Goal: Use online tool/utility: Use online tool/utility

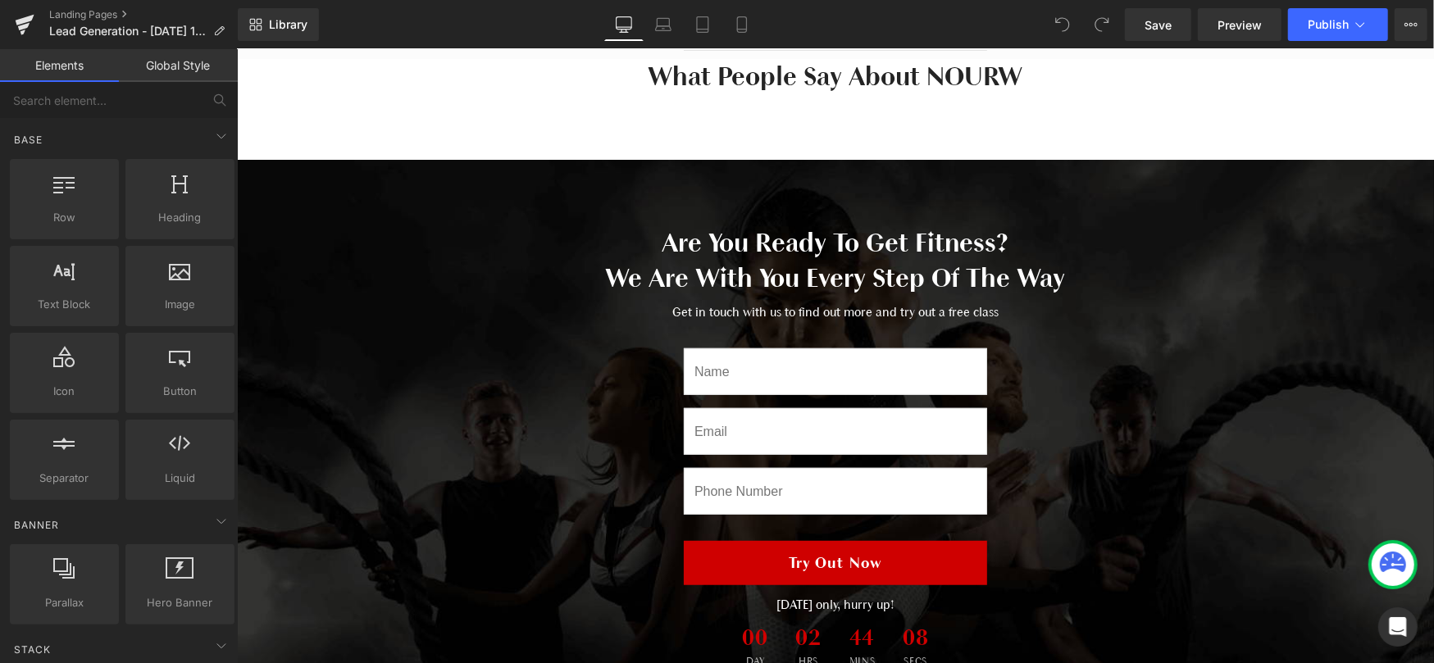
scroll to position [594, 0]
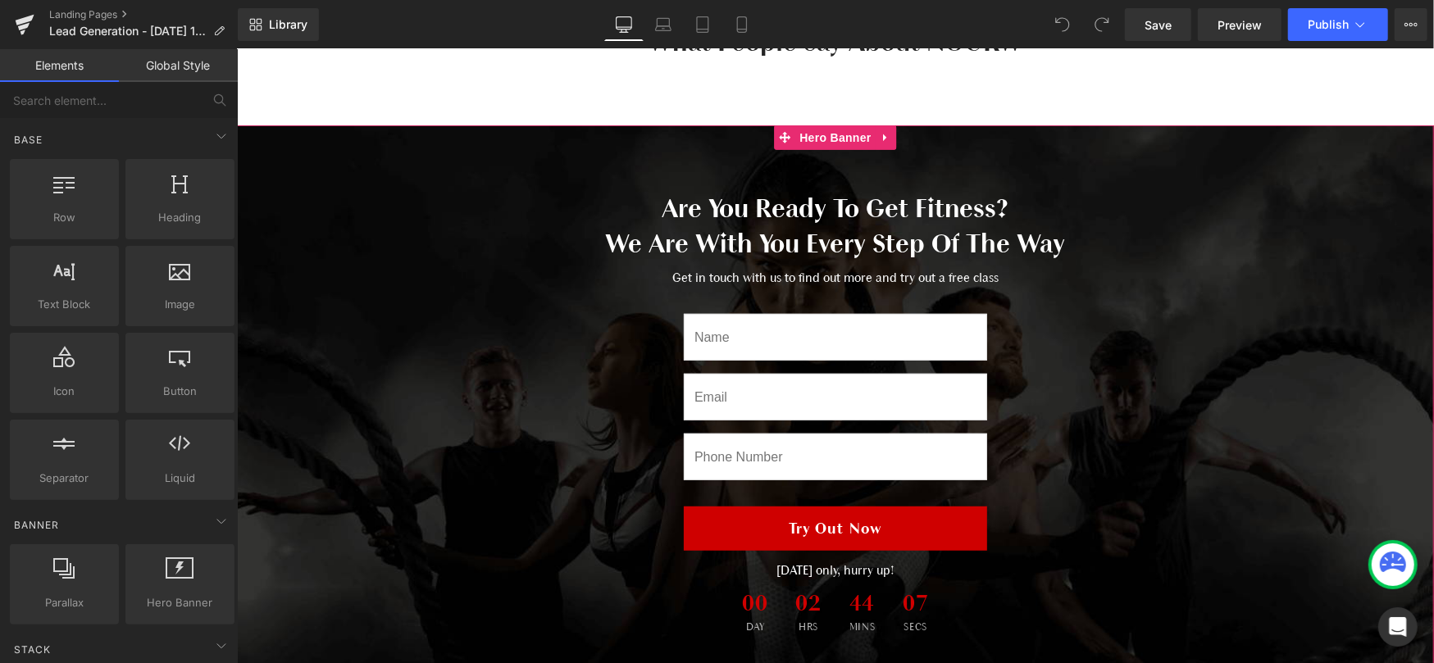
click at [471, 360] on span "Are You Ready To Get Fitness? We Are With You Every Step Of The Way Heading Get…" at bounding box center [834, 416] width 1197 height 453
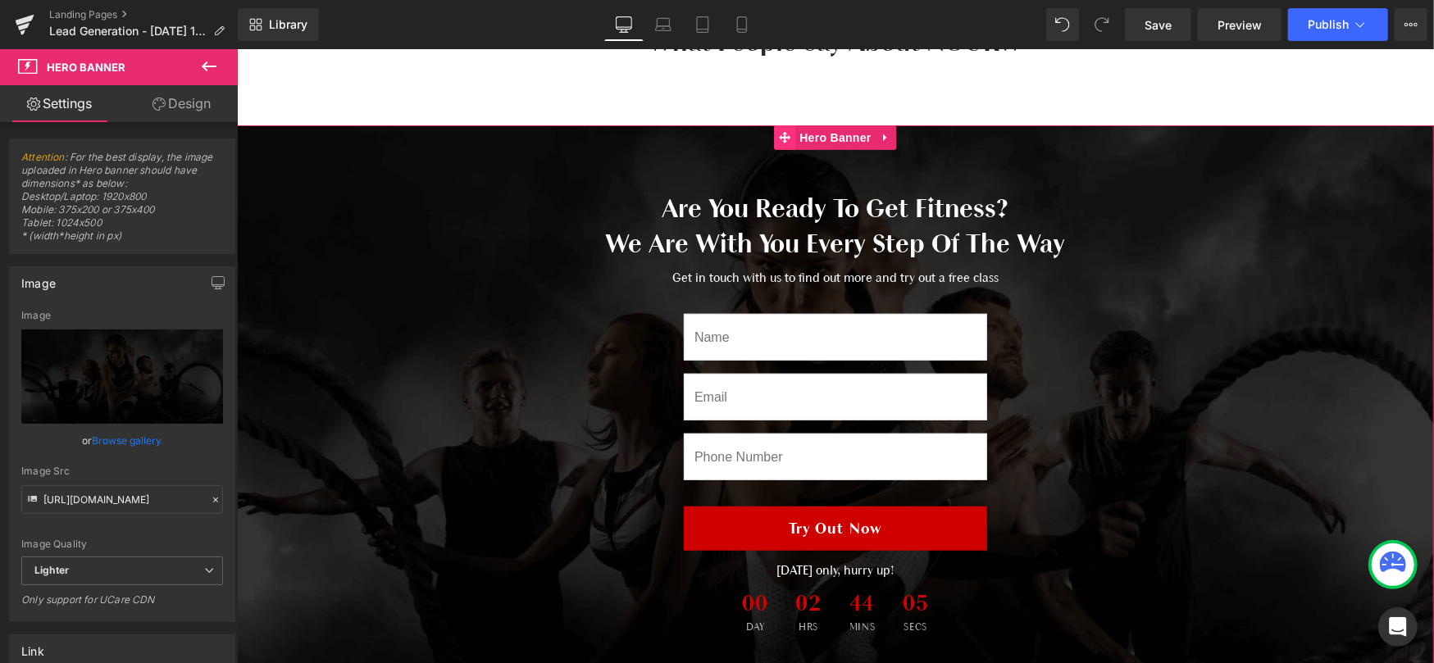
click at [788, 143] on span at bounding box center [783, 137] width 21 height 25
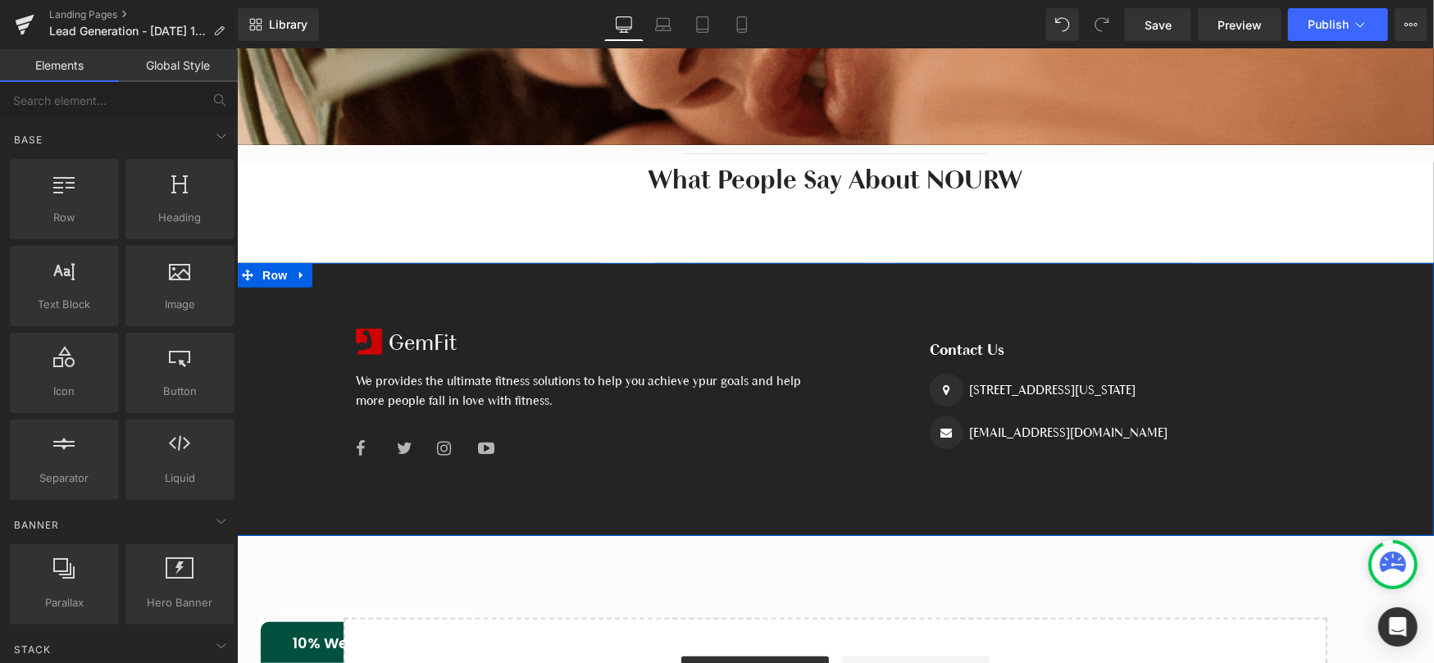
scroll to position [454, 0]
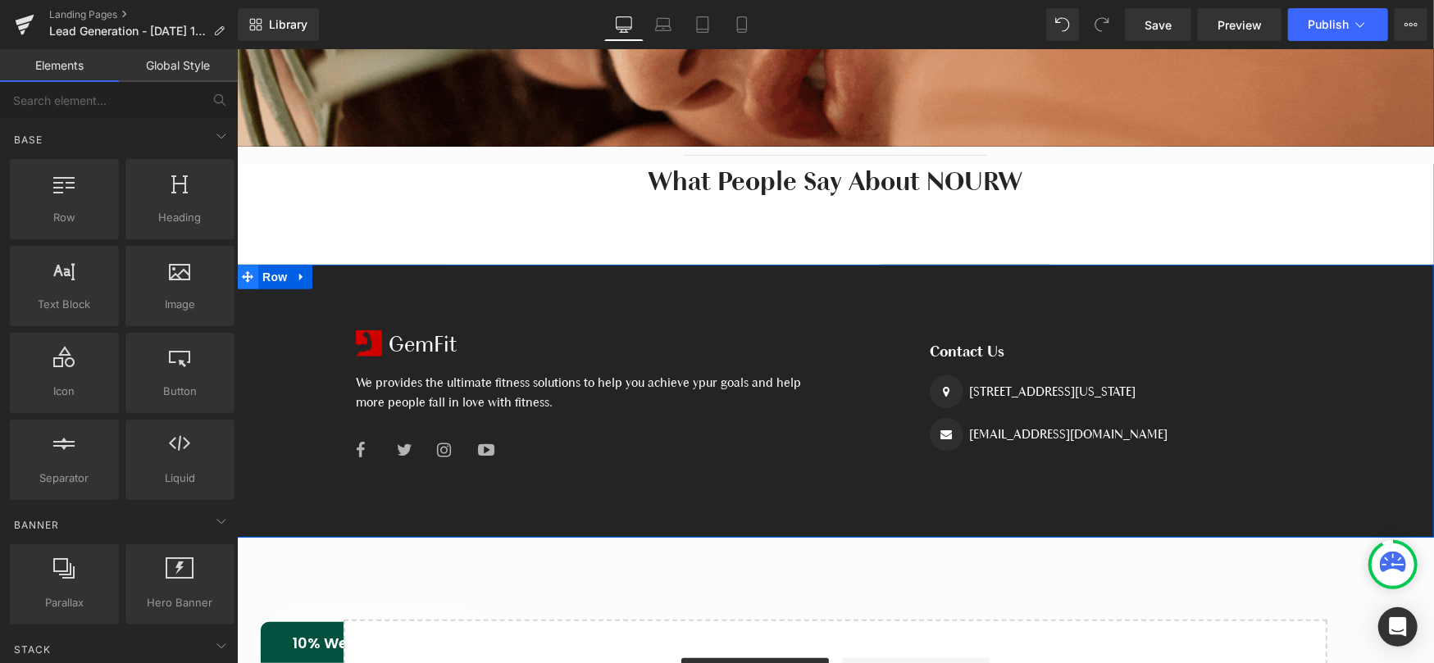
click at [254, 272] on span at bounding box center [246, 276] width 21 height 25
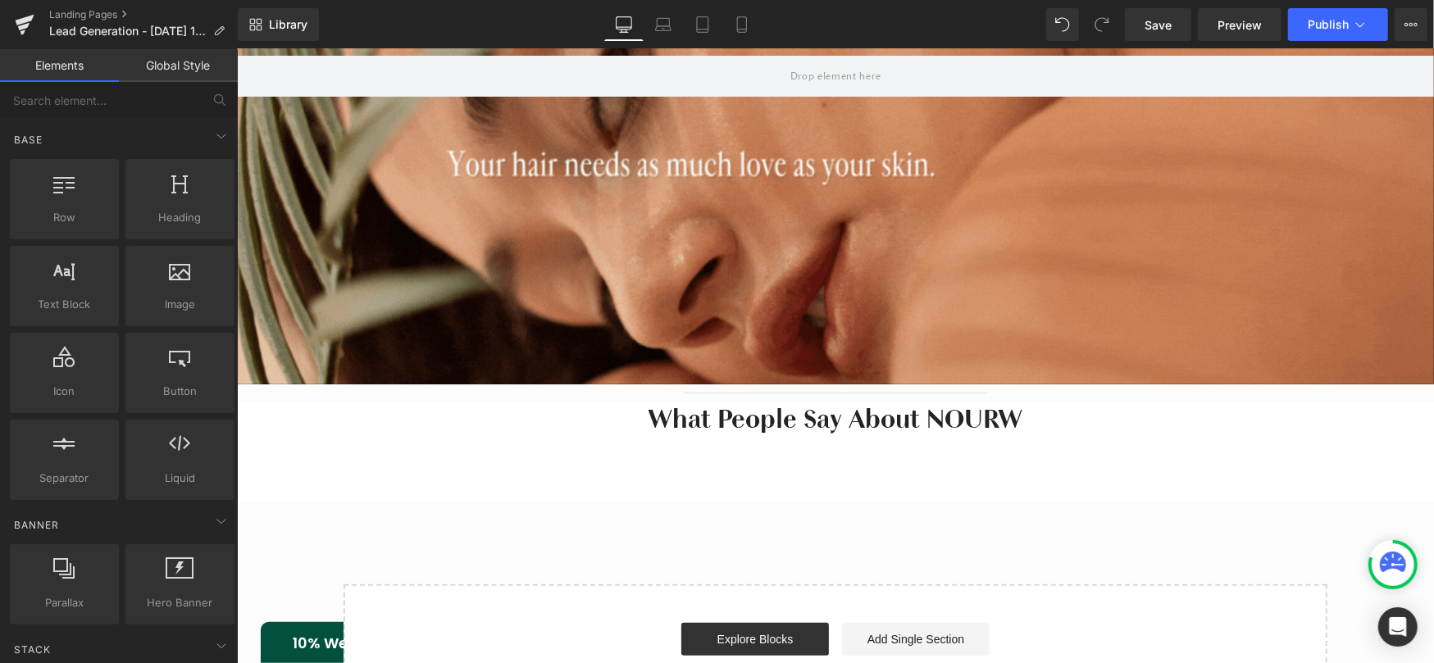
scroll to position [205, 0]
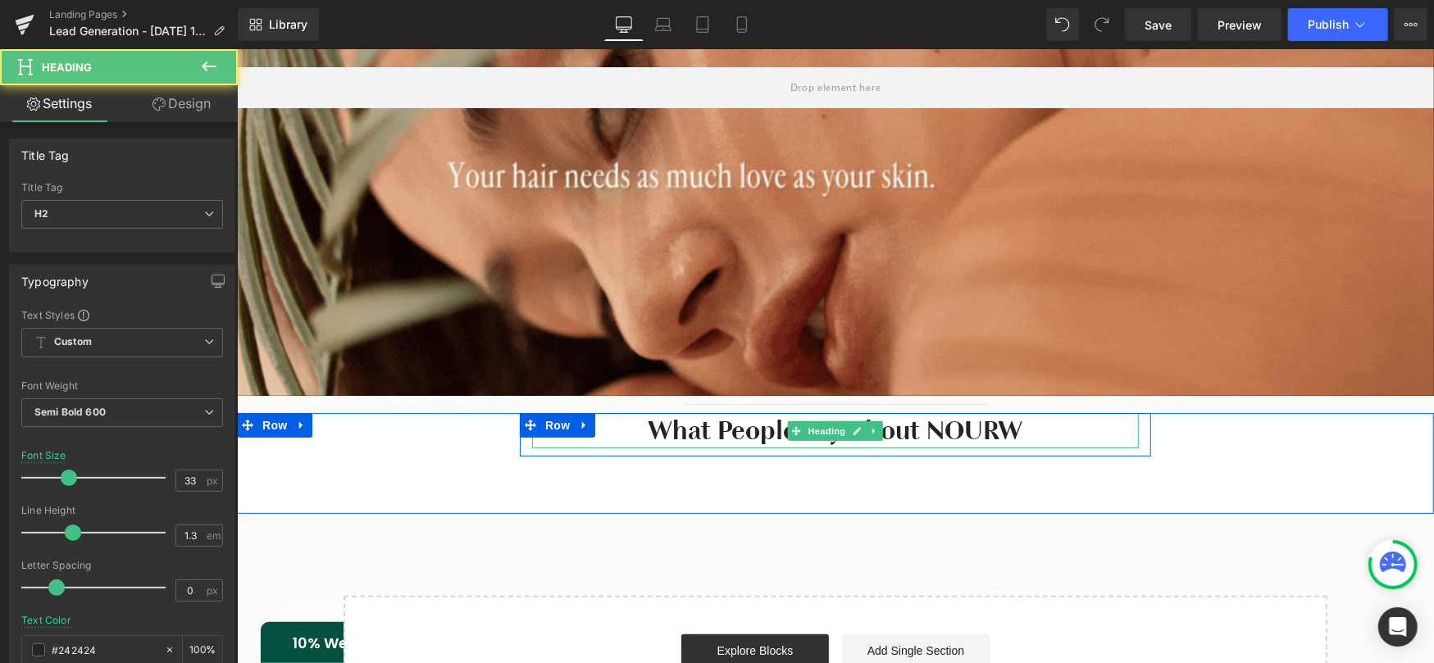
click at [634, 417] on h2 "What People Say About NOURW" at bounding box center [834, 429] width 607 height 35
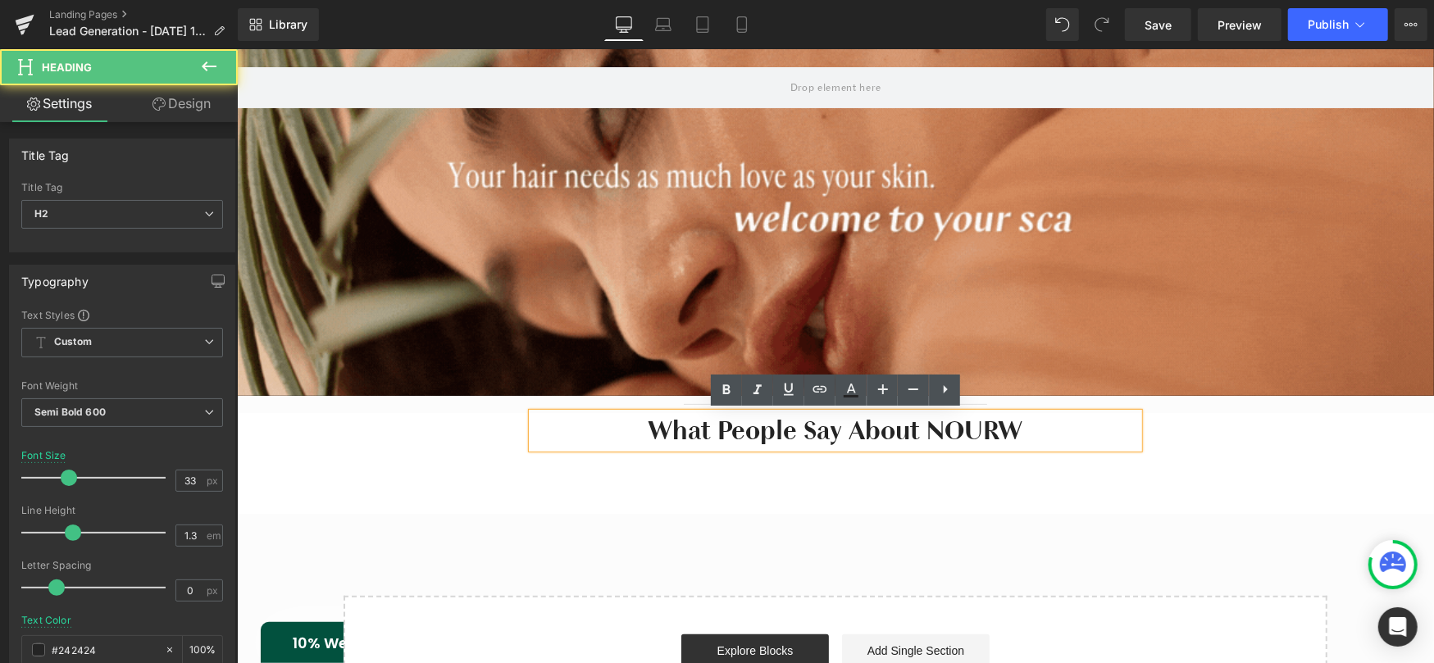
click at [531, 423] on h2 "What People Say About NOURW" at bounding box center [834, 429] width 607 height 35
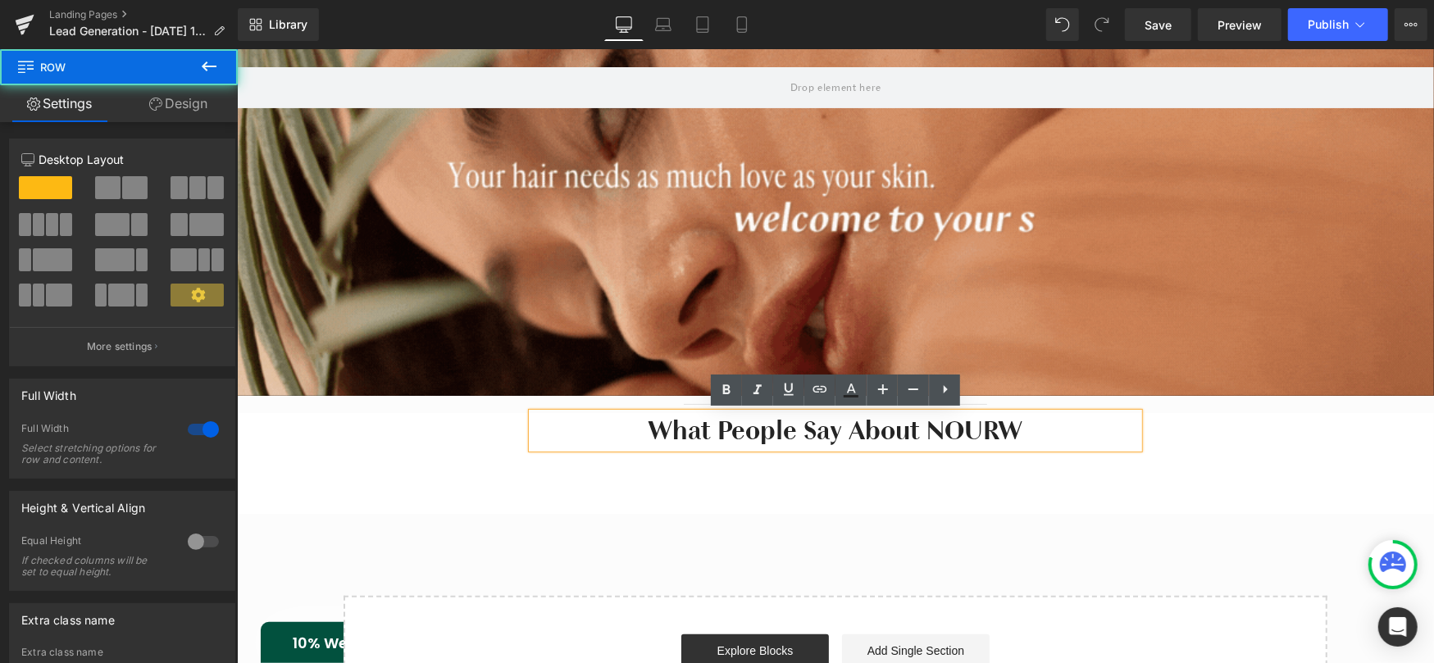
click at [499, 421] on div "What People Say About NOURW Heading Row" at bounding box center [834, 433] width 1197 height 43
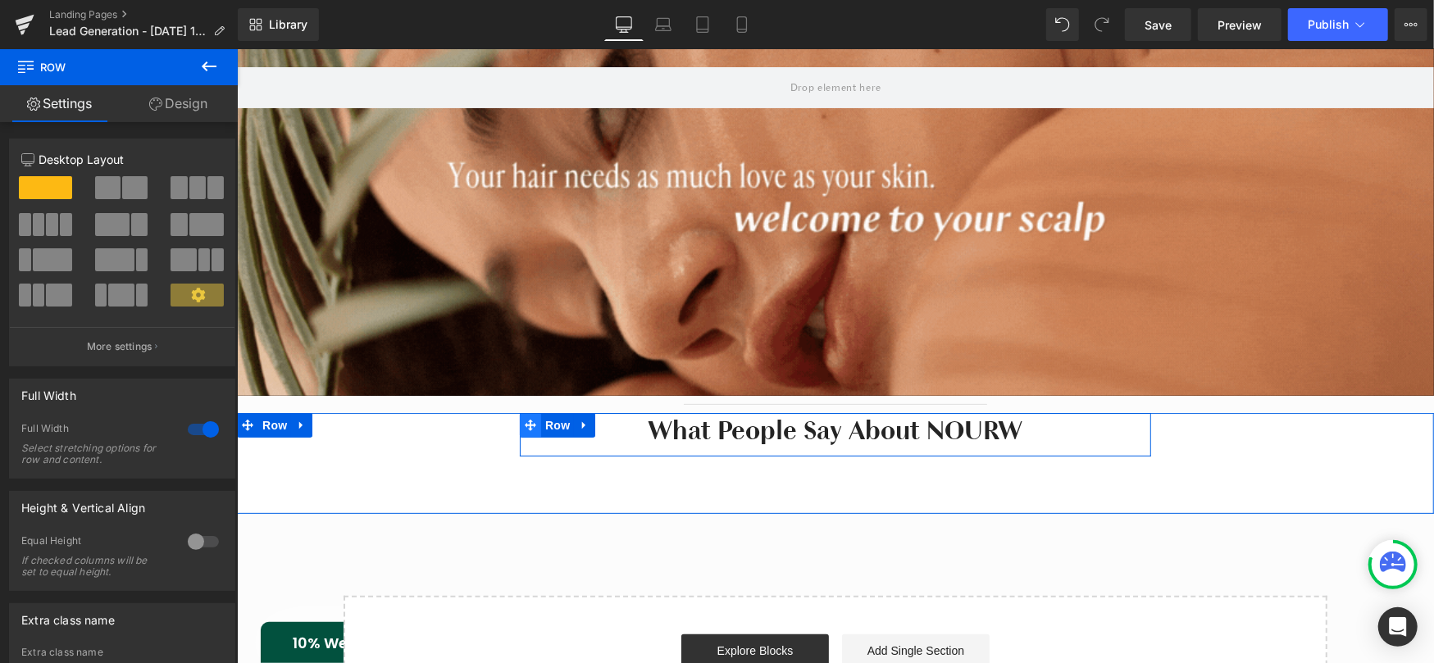
click at [527, 428] on icon at bounding box center [529, 425] width 11 height 12
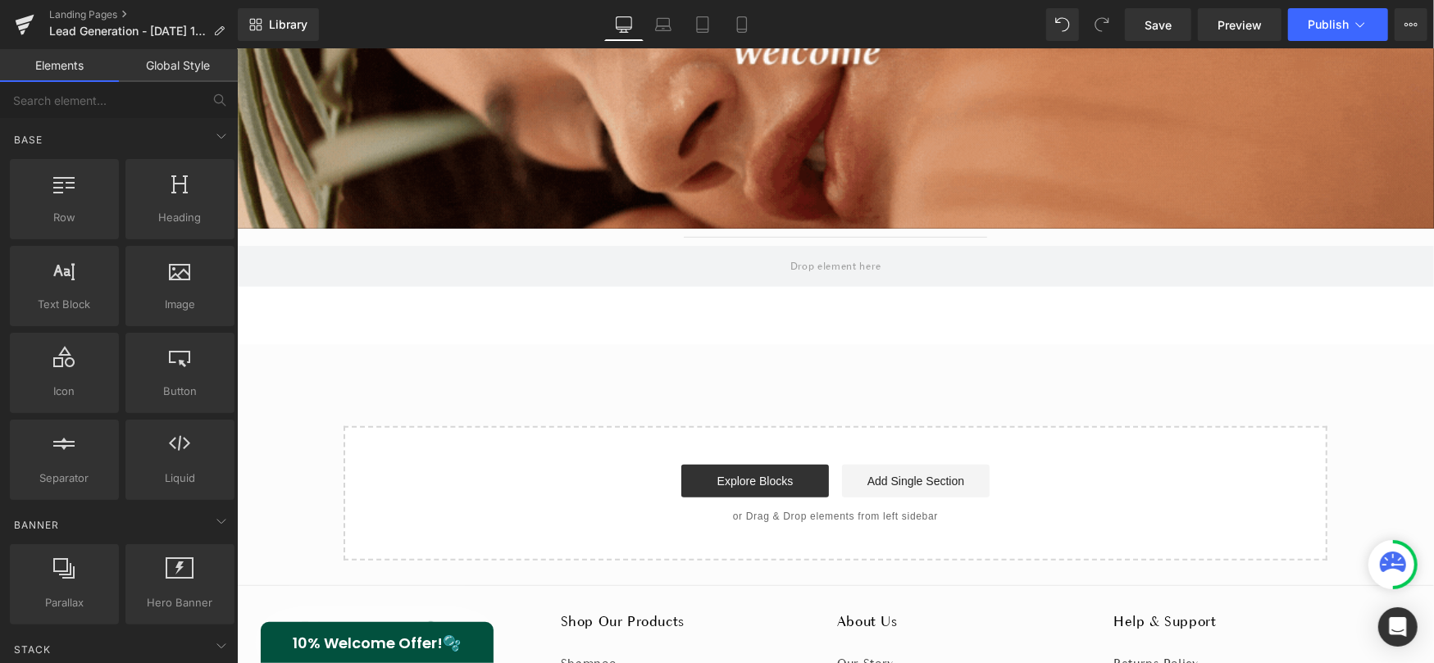
scroll to position [381, 0]
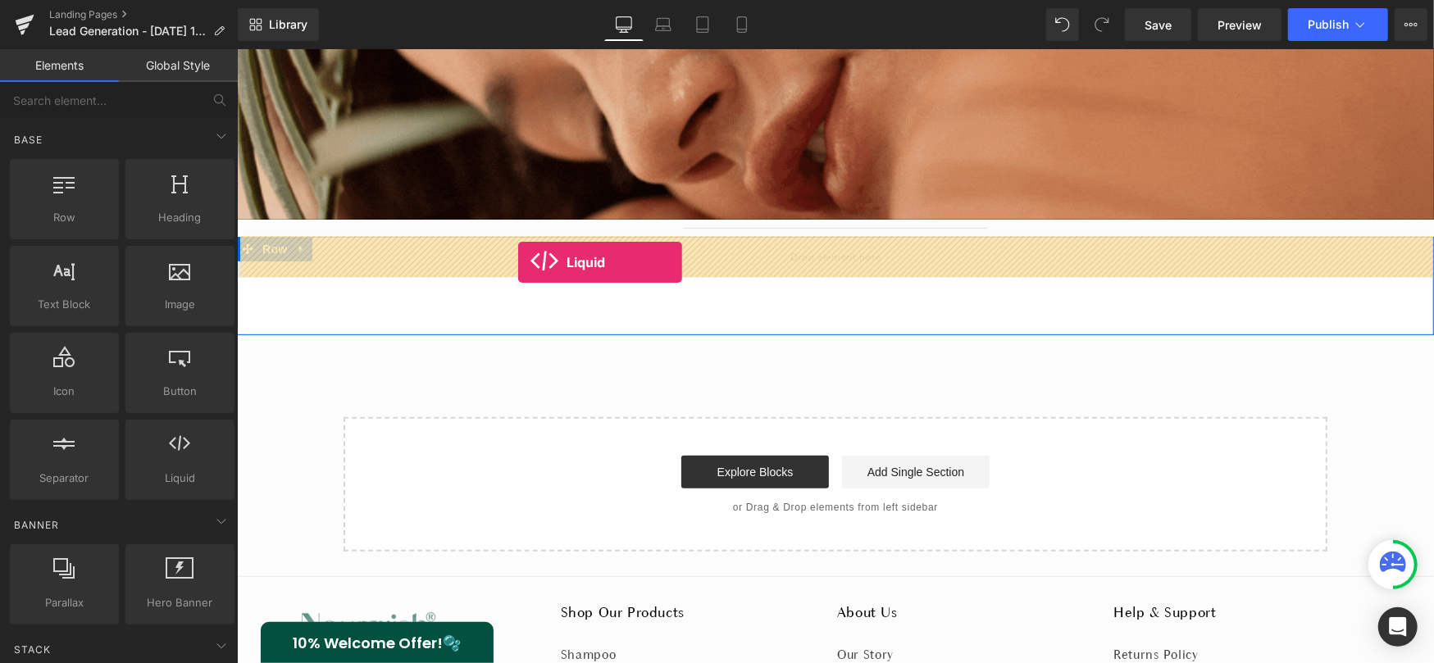
drag, startPoint x: 403, startPoint y: 515, endPoint x: 516, endPoint y: 261, distance: 277.9
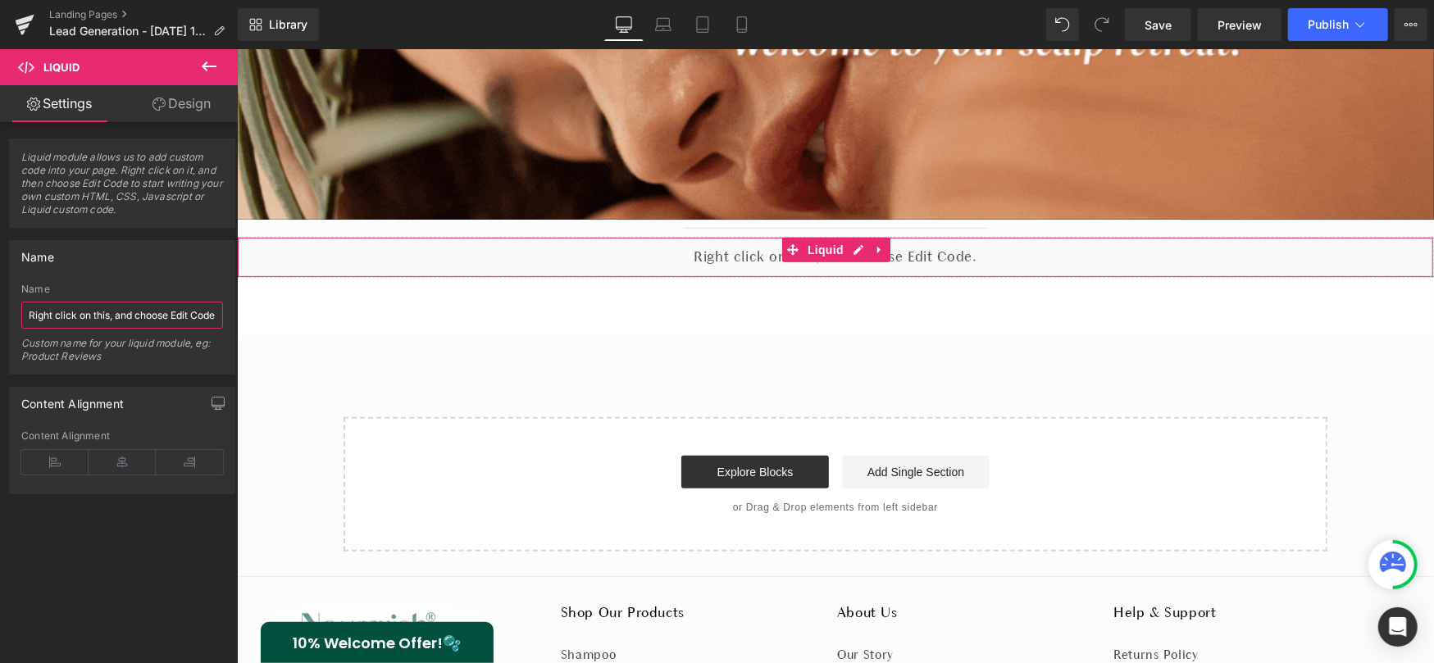
click at [170, 307] on input "Right click on this, and choose Edit Code." at bounding box center [122, 315] width 202 height 27
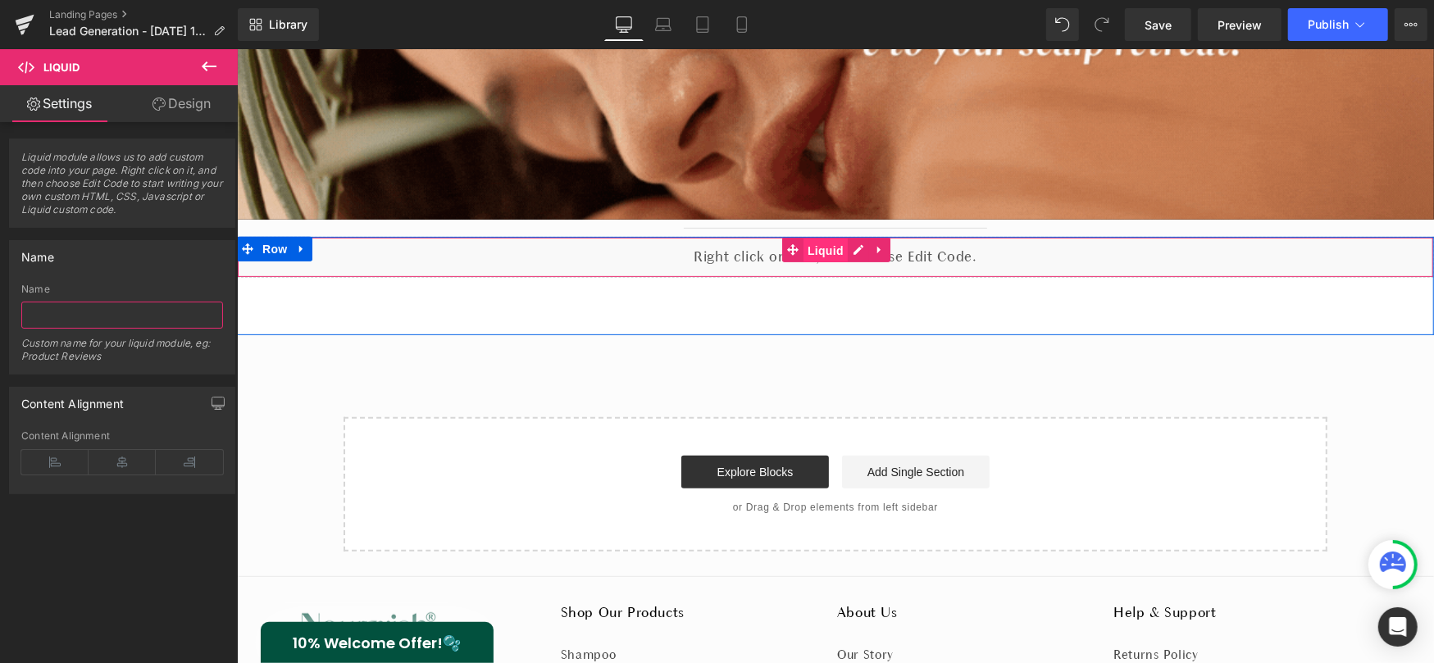
click at [814, 252] on span "Liquid" at bounding box center [825, 250] width 44 height 25
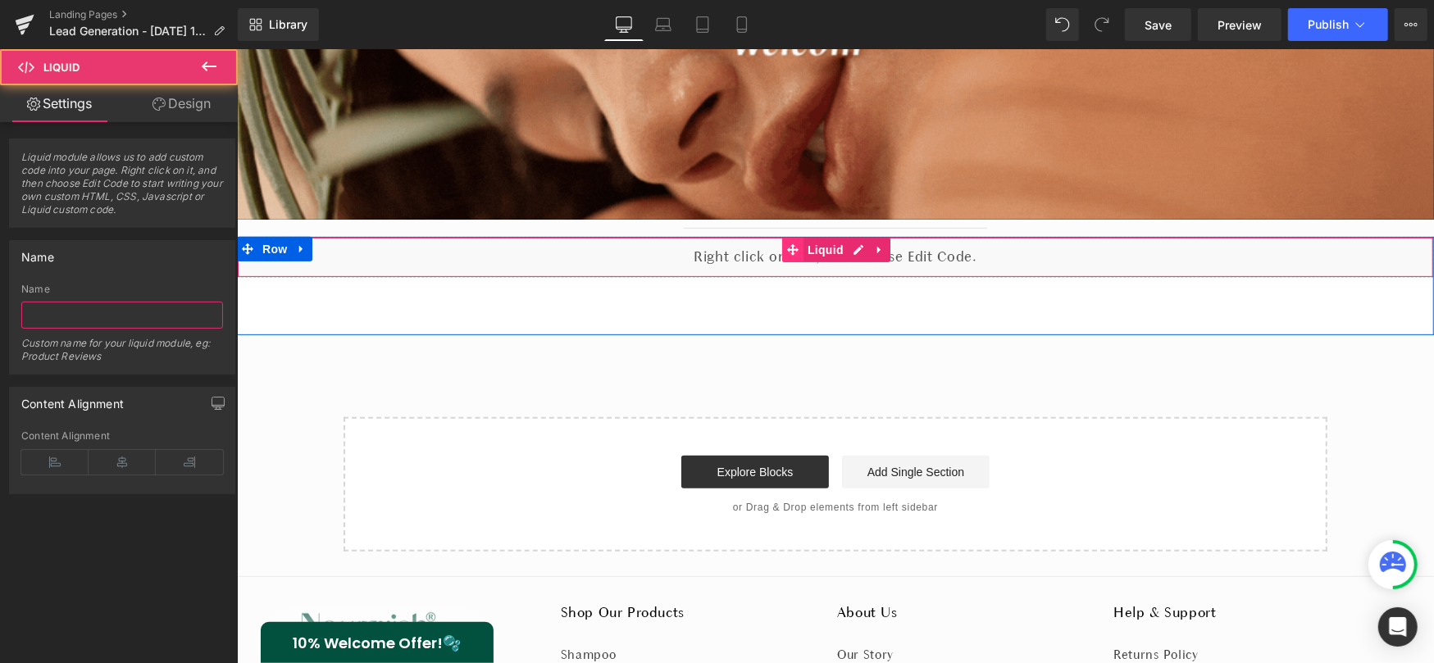
click at [795, 249] on icon at bounding box center [791, 250] width 11 height 12
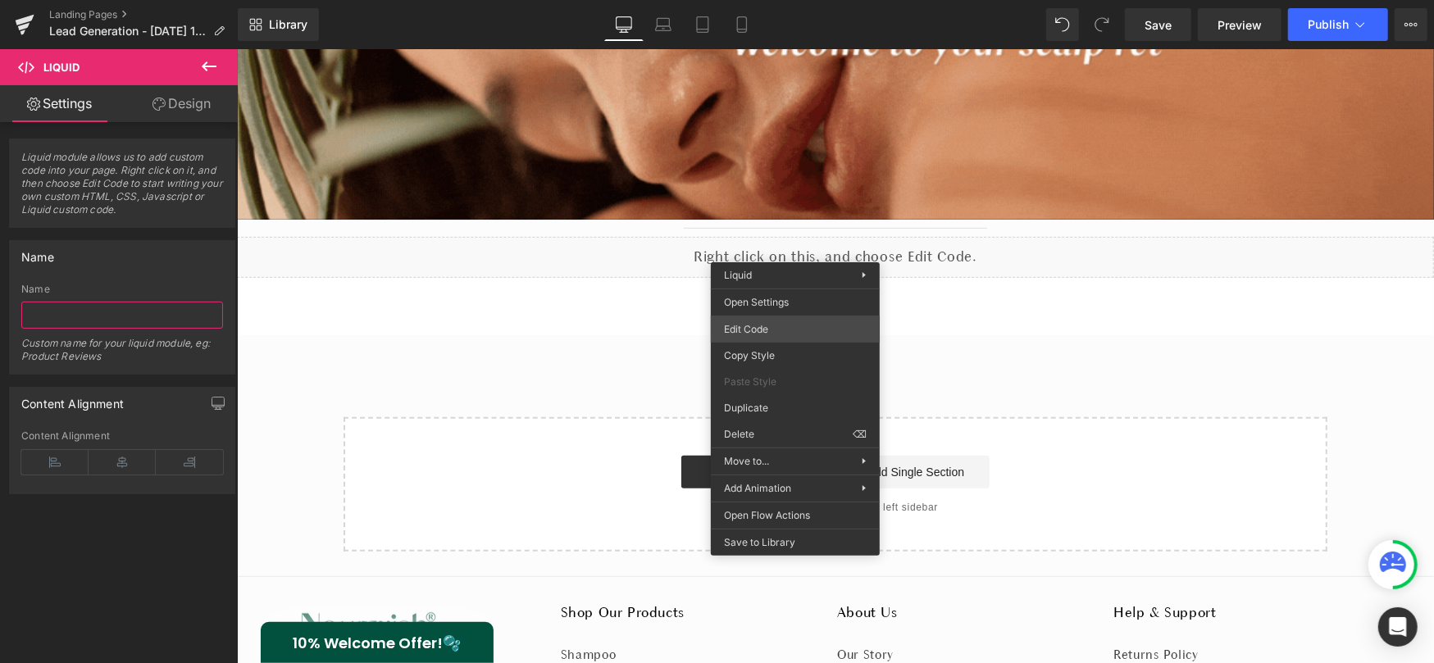
click at [798, 0] on div "Liquid You are previewing how the will restyle your page. You can not edit Elem…" at bounding box center [717, 0] width 1434 height 0
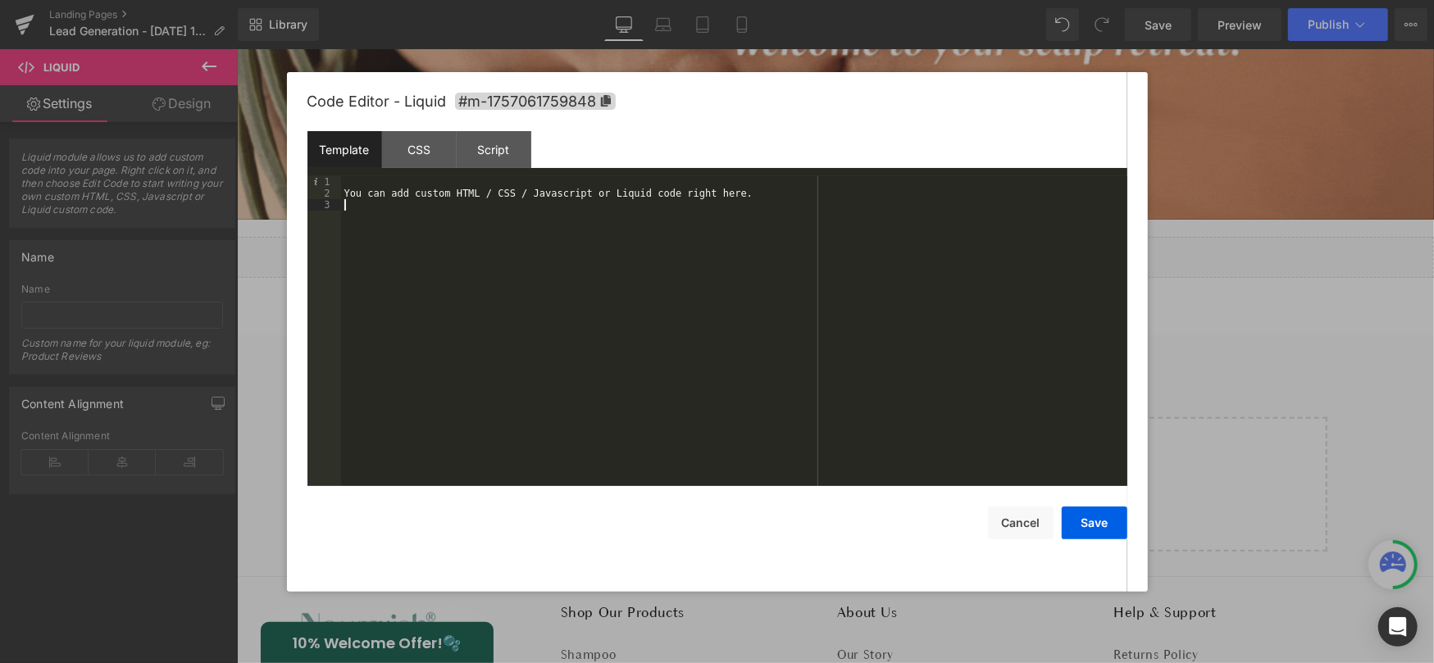
click at [632, 211] on div "You can add custom HTML / CSS / Javascript or Liquid code right here." at bounding box center [734, 342] width 786 height 333
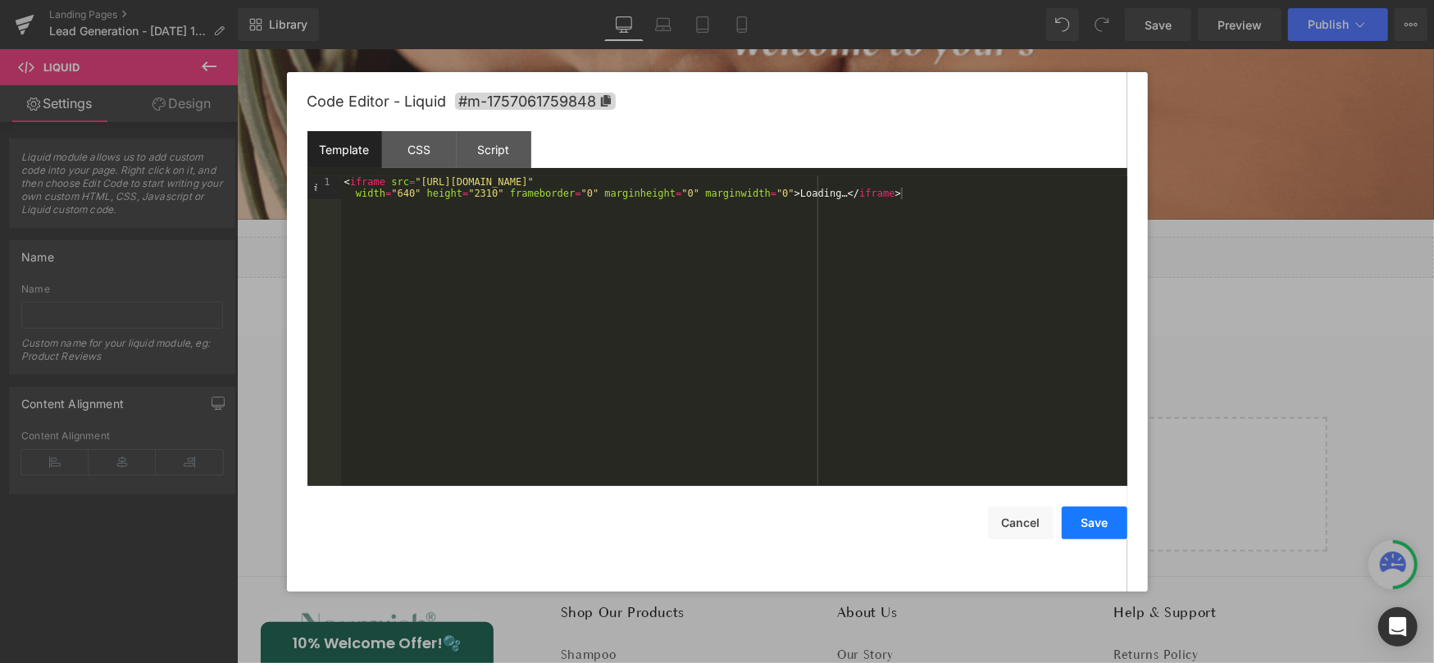
click at [1102, 536] on button "Save" at bounding box center [1095, 523] width 66 height 33
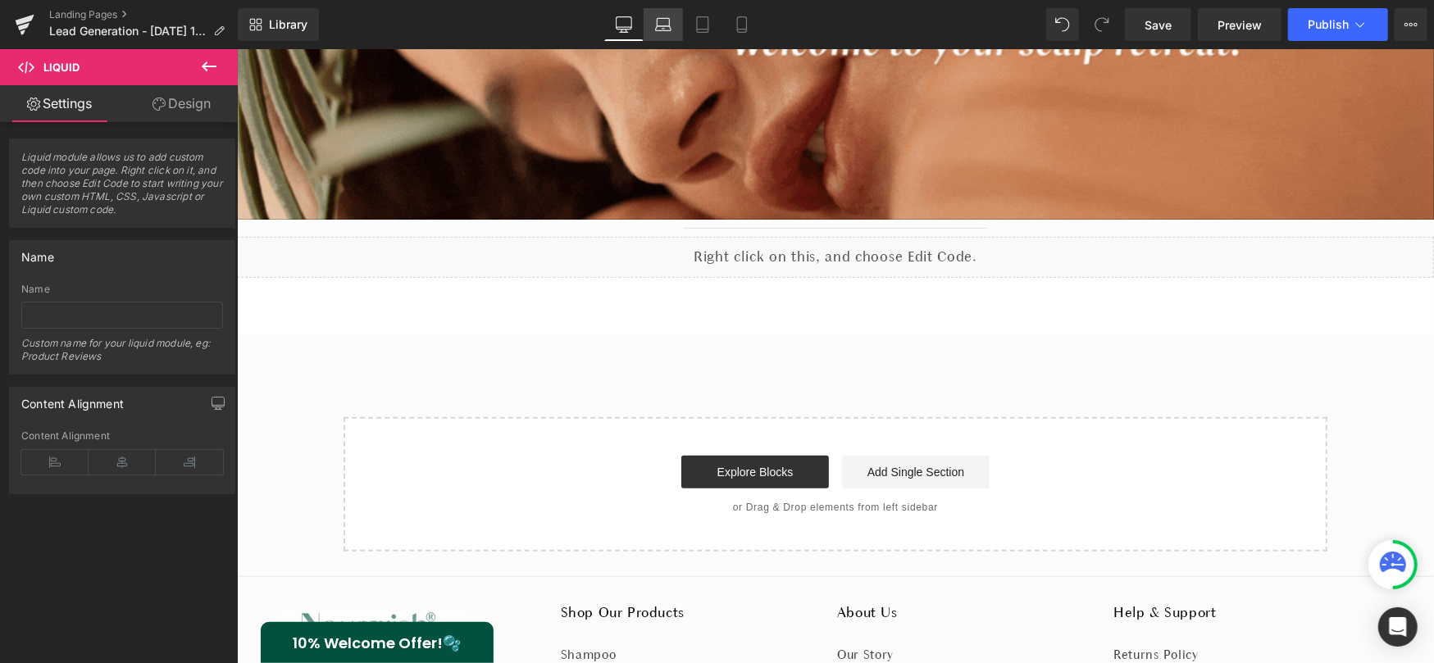
click at [665, 35] on link "Laptop" at bounding box center [663, 24] width 39 height 33
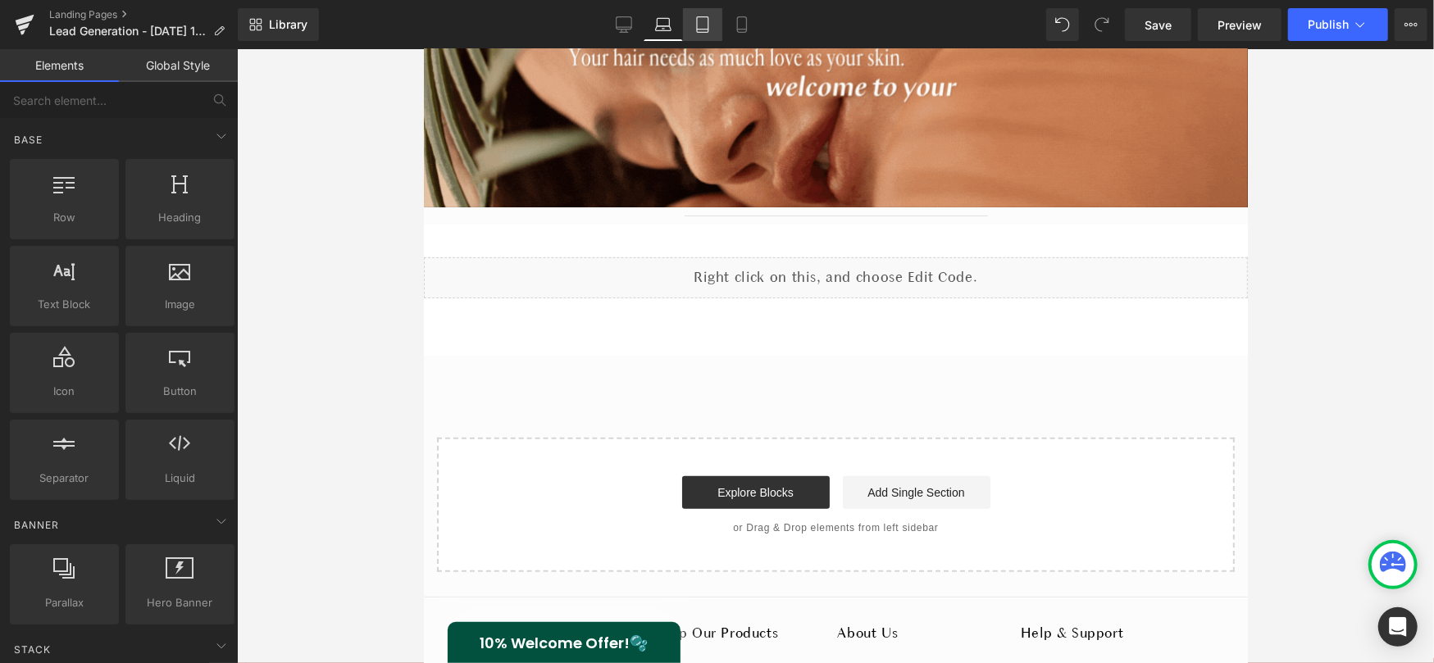
click at [698, 20] on icon at bounding box center [702, 25] width 11 height 16
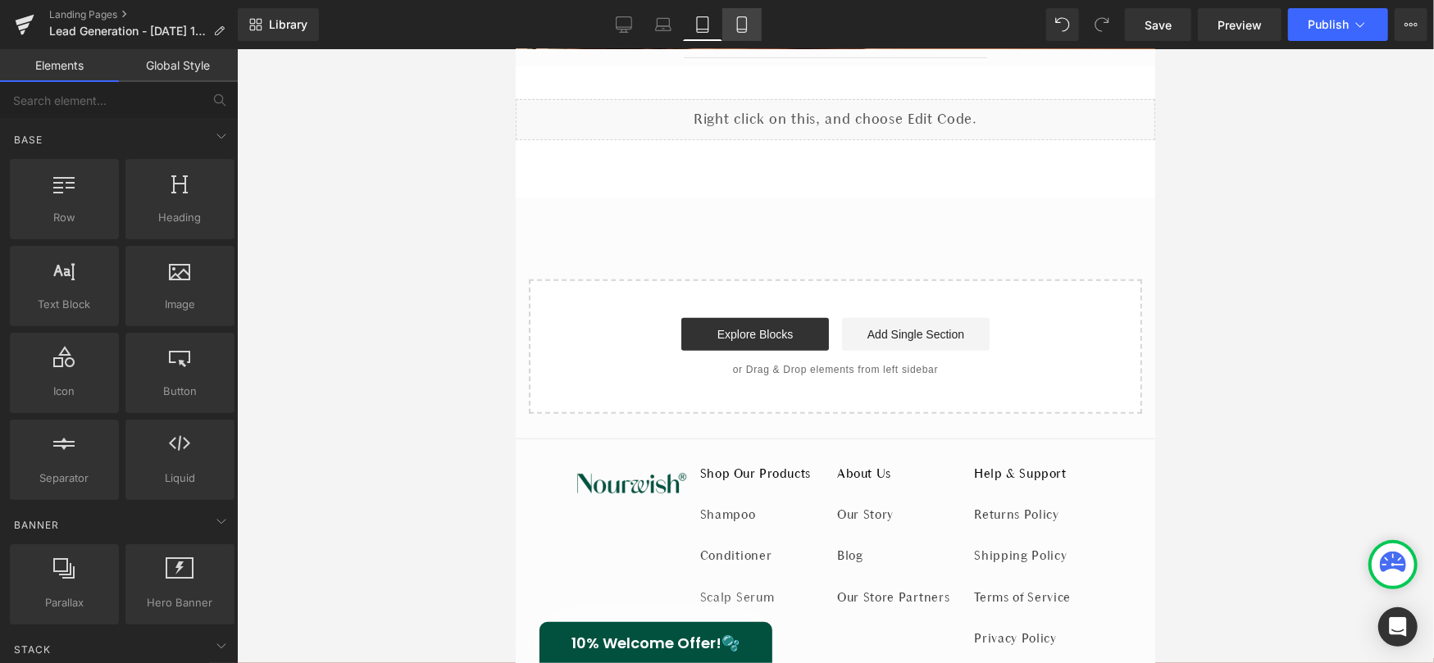
click at [748, 25] on icon at bounding box center [742, 24] width 16 height 16
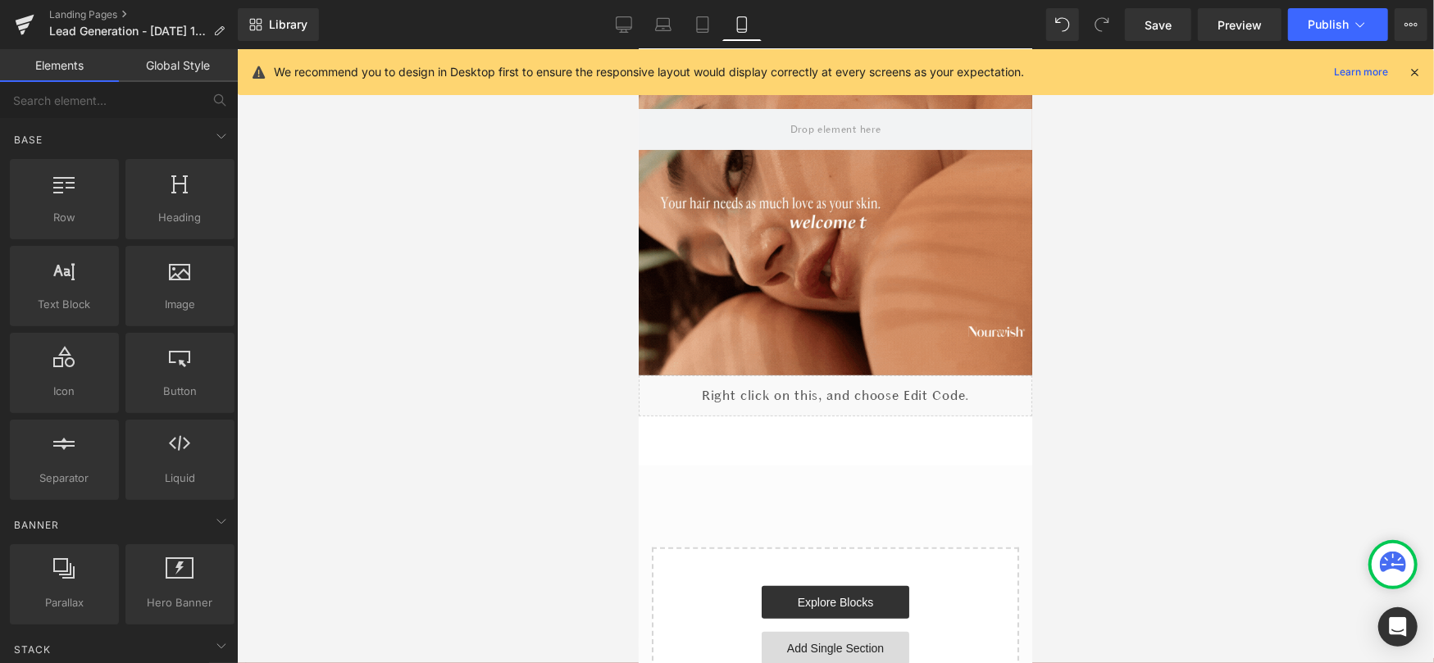
scroll to position [138, 0]
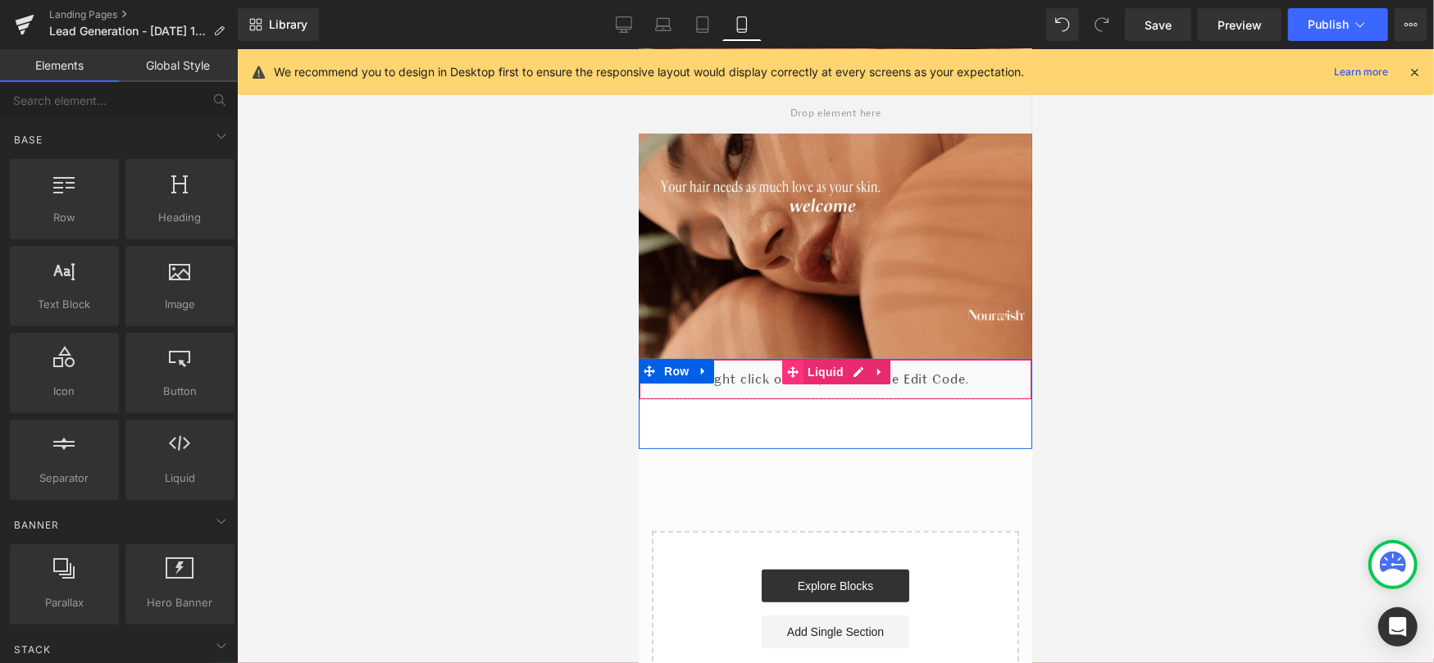
click at [793, 371] on icon at bounding box center [791, 371] width 11 height 11
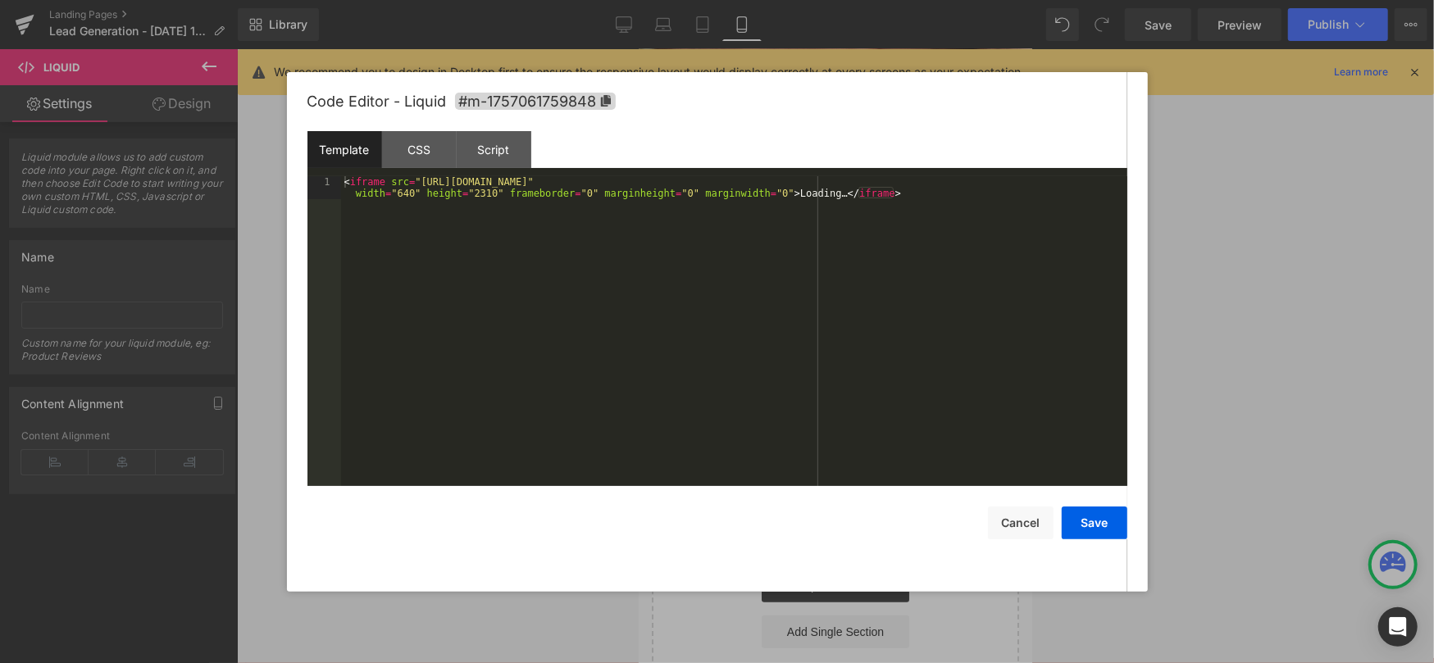
click at [781, 0] on div "Liquid You are previewing how the will restyle your page. You can not edit Elem…" at bounding box center [717, 0] width 1434 height 0
click at [617, 300] on div "< iframe src = "[URL][DOMAIN_NAME]" width = "640" height = "2310" frameborder =…" at bounding box center [734, 354] width 786 height 356
click at [422, 153] on div "CSS" at bounding box center [419, 149] width 75 height 37
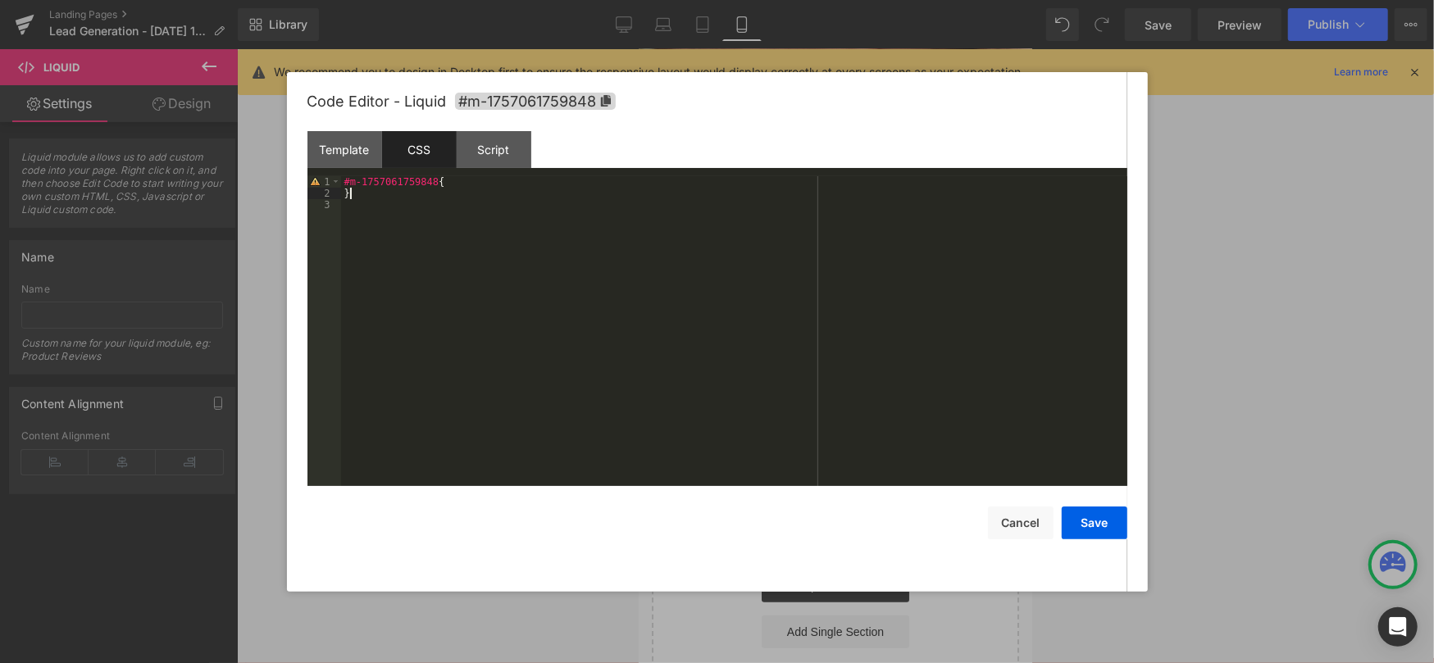
click at [378, 196] on div "#m-1757061759848 { }" at bounding box center [734, 342] width 786 height 333
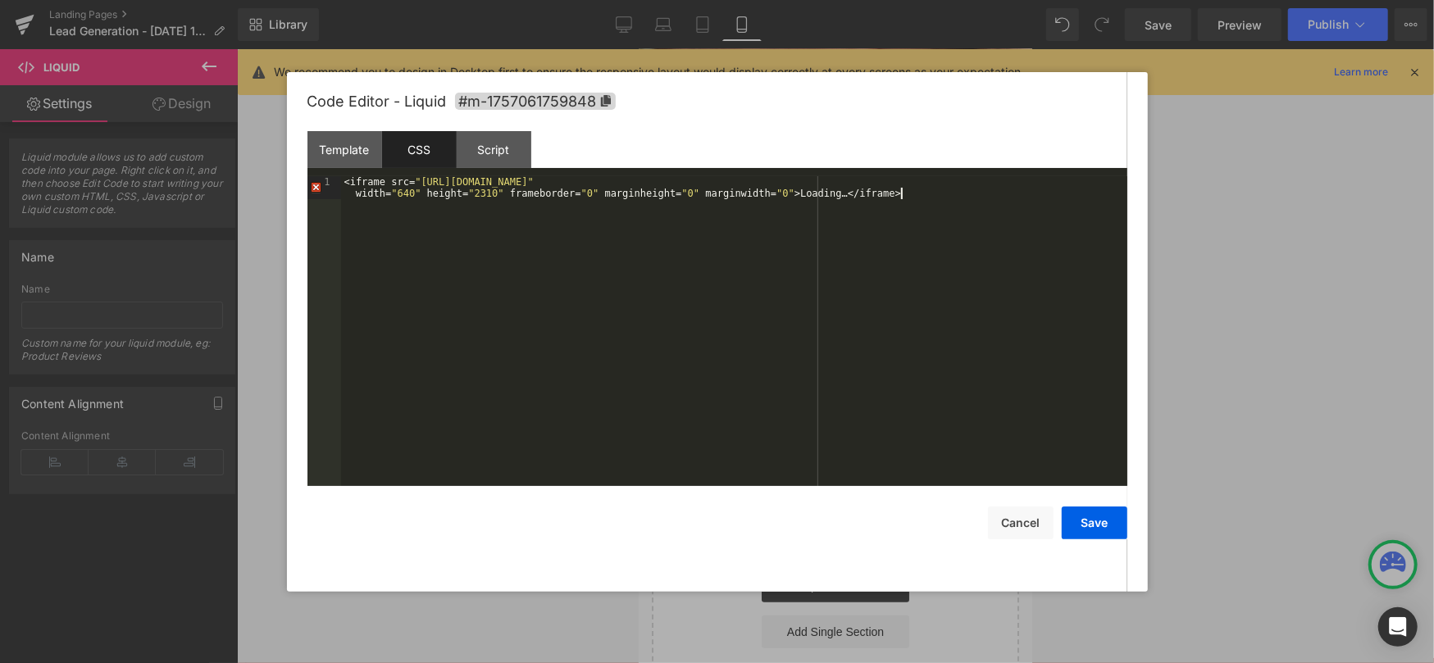
click at [378, 196] on div "< iframe src = " [URL][DOMAIN_NAME] " width = " 640 " height = " 2310 " framebo…" at bounding box center [734, 354] width 786 height 356
click at [358, 161] on div "Template" at bounding box center [344, 149] width 75 height 37
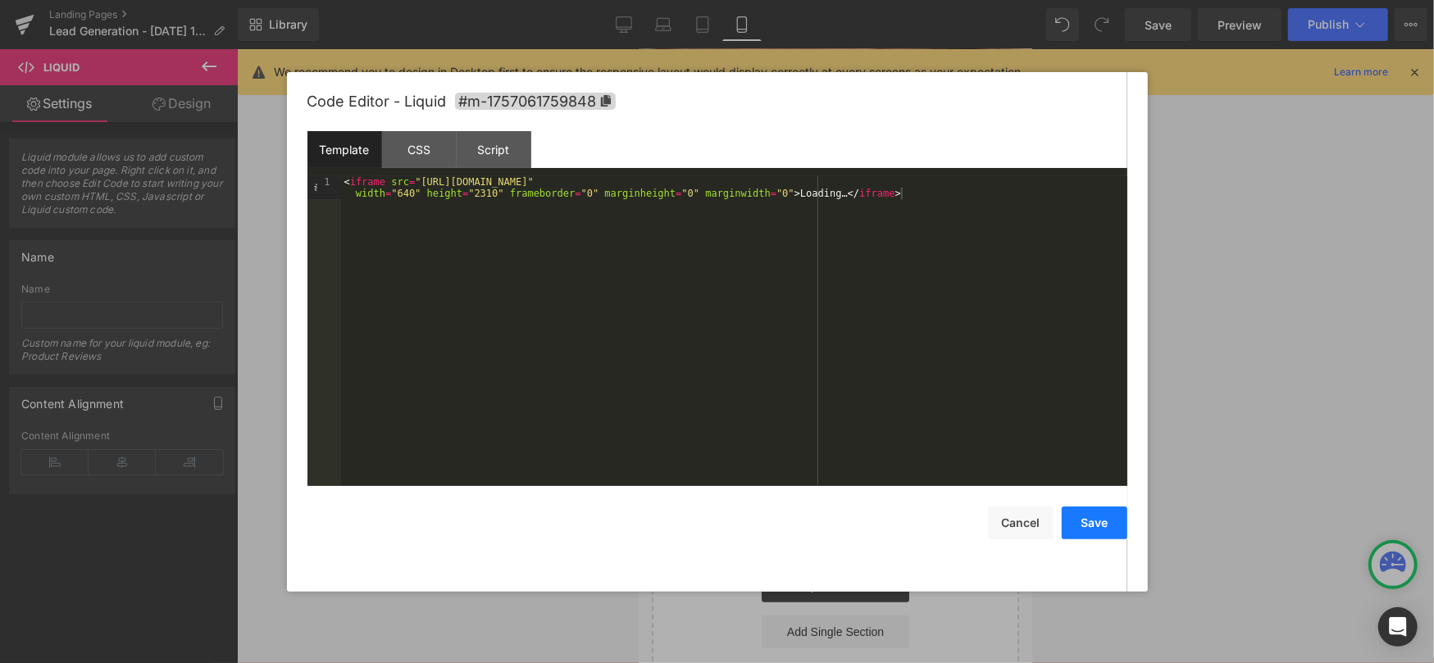
click at [1086, 530] on button "Save" at bounding box center [1095, 523] width 66 height 33
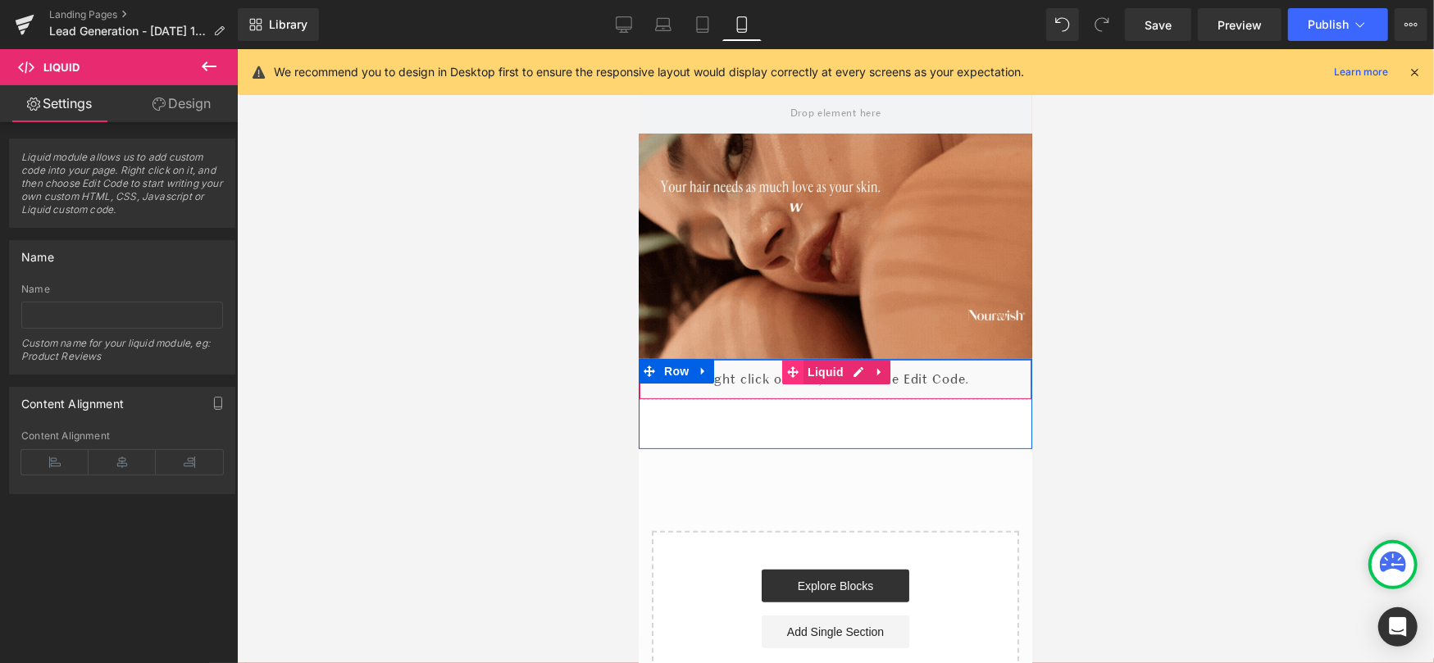
click at [794, 372] on icon at bounding box center [791, 371] width 11 height 12
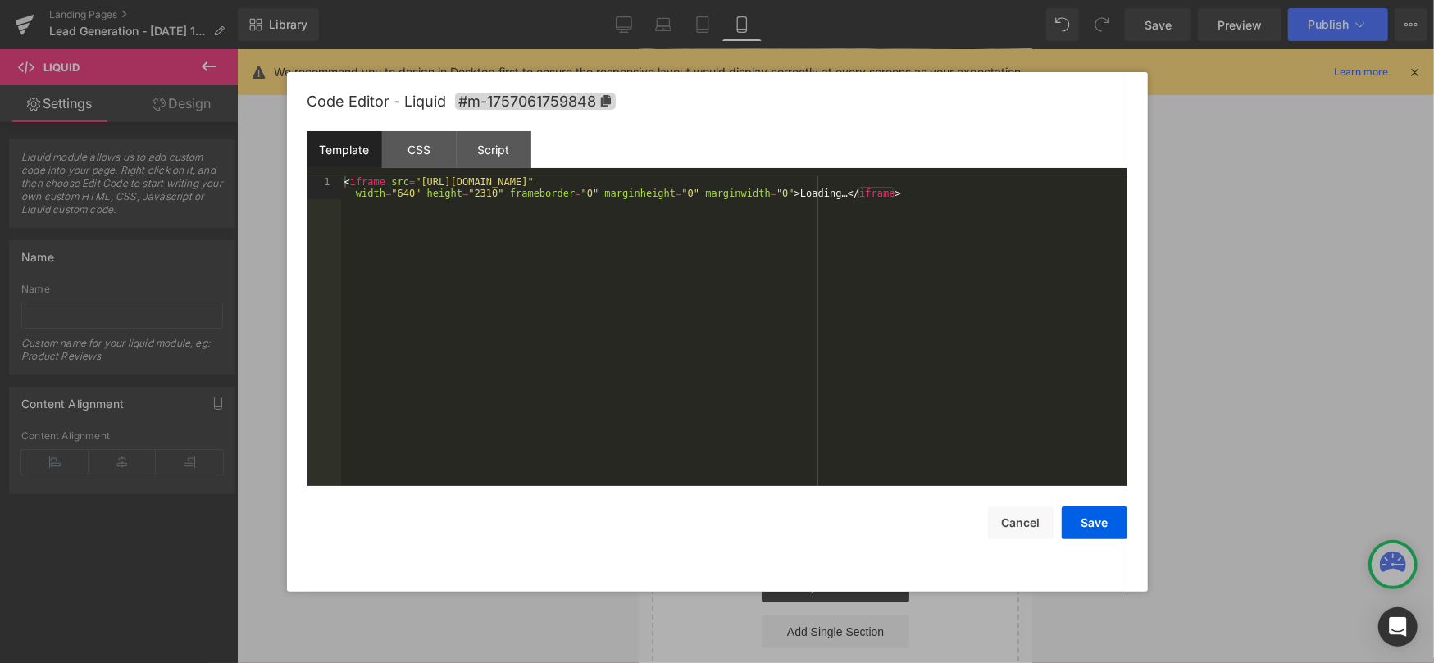
click at [781, 0] on div "Liquid You are previewing how the will restyle your page. You can not edit Elem…" at bounding box center [717, 0] width 1434 height 0
click at [494, 153] on div "Script" at bounding box center [494, 149] width 75 height 37
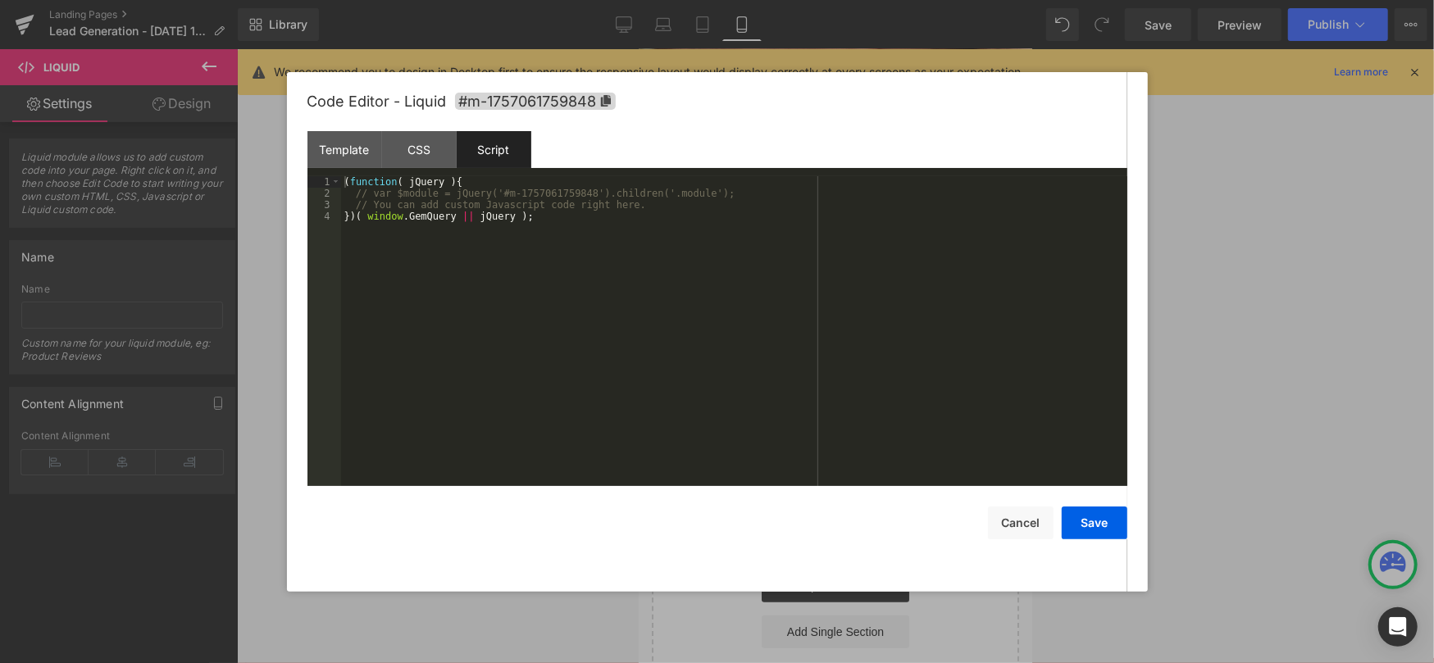
click at [503, 222] on div "( function ( jQuery ) { // var $module = jQuery('#m-1757061759848').children('.…" at bounding box center [734, 342] width 786 height 333
click at [408, 137] on div "CSS" at bounding box center [419, 149] width 75 height 37
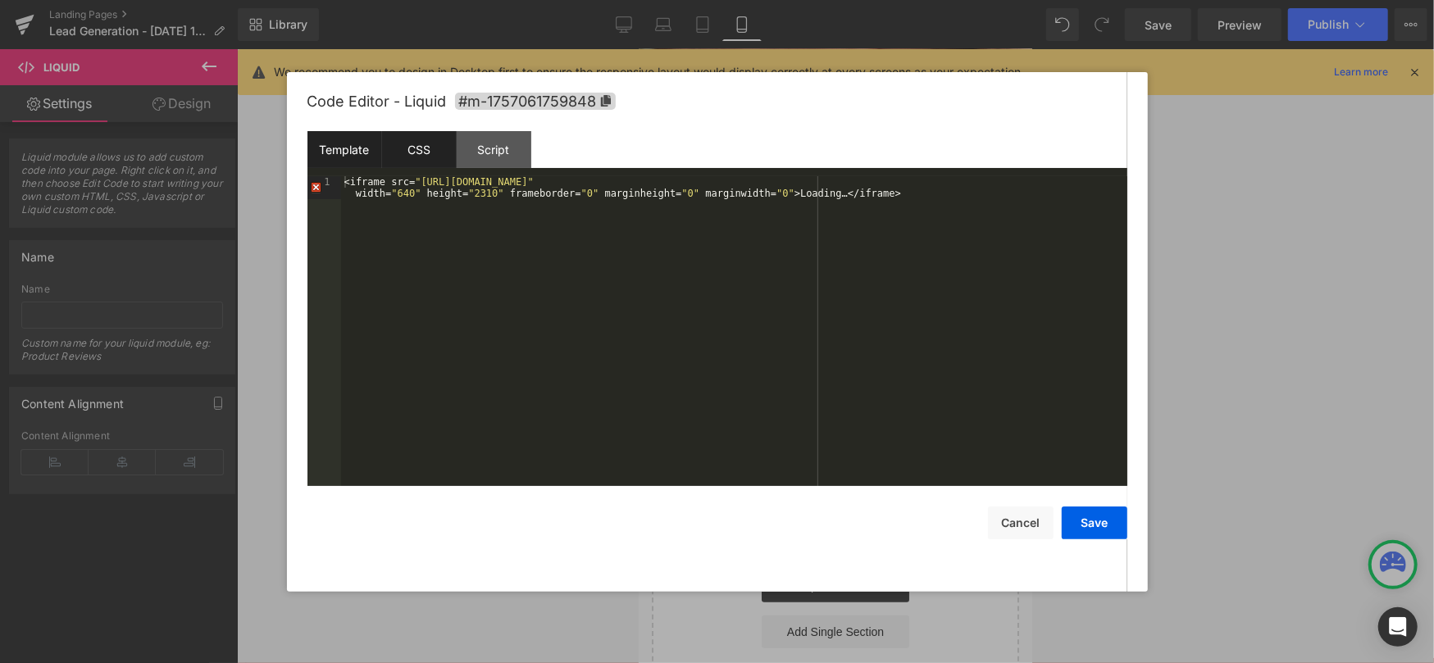
click at [342, 144] on div "Template" at bounding box center [344, 149] width 75 height 37
click at [1094, 540] on div "Code Editor - Liquid #m-1757061759848 Template CSS Script Data 1 < iframe src =…" at bounding box center [717, 332] width 820 height 520
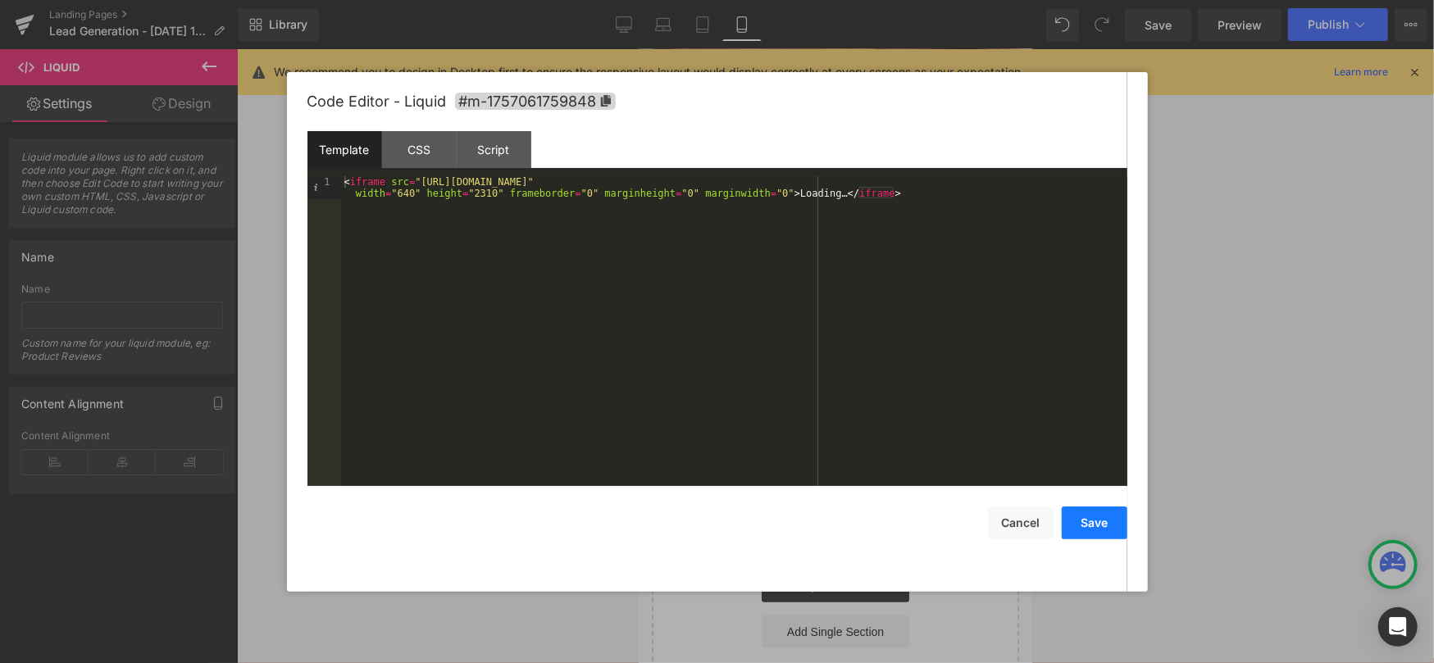
click at [1096, 533] on button "Save" at bounding box center [1095, 523] width 66 height 33
